Goal: Information Seeking & Learning: Learn about a topic

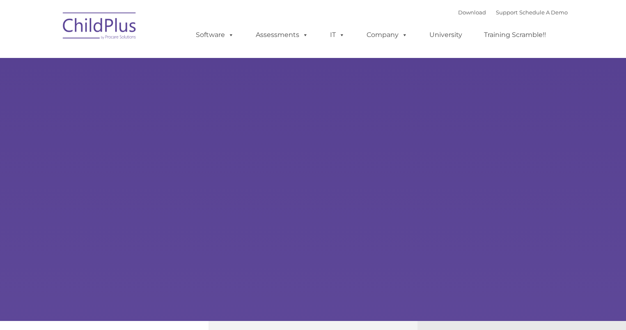
type input ""
select select "MEDIUM"
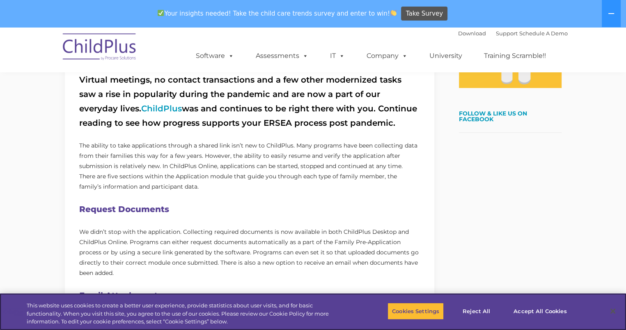
scroll to position [292, 0]
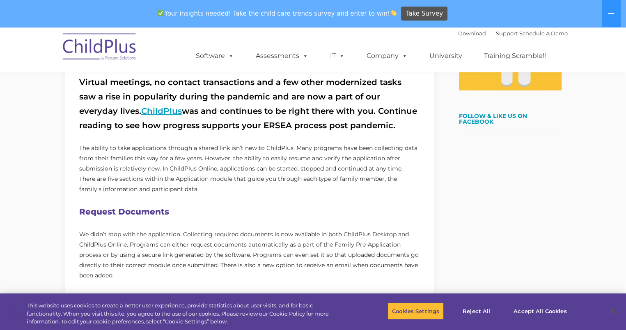
click at [141, 108] on link "ChildPlus" at bounding box center [161, 111] width 41 height 10
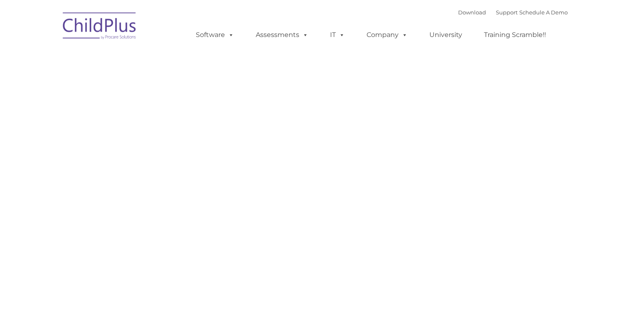
type input ""
